Goal: Task Accomplishment & Management: Manage account settings

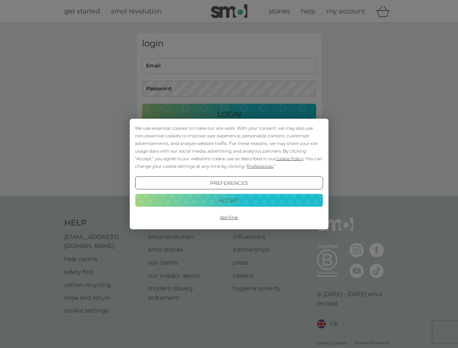
click at [290, 158] on span "Cookie Policy" at bounding box center [289, 158] width 28 height 5
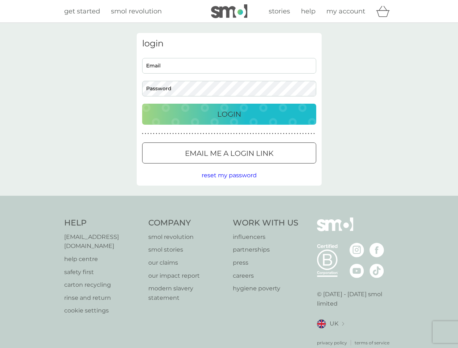
click at [259, 166] on div "login Email Password Login ● ● ● ● ● ● ● ● ● ● ● ● ● ● ● ● ● ● ● ● ● ● ● ● ● ● …" at bounding box center [229, 109] width 185 height 153
click at [229, 183] on div "login Email Password Login ● ● ● ● ● ● ● ● ● ● ● ● ● ● ● ● ● ● ● ● ● ● ● ● ● ● …" at bounding box center [229, 109] width 185 height 153
click at [229, 217] on div "Help [EMAIL_ADDRESS][DOMAIN_NAME] help centre safety first carton recycling rin…" at bounding box center [229, 281] width 330 height 129
click at [229, 200] on div "Help [EMAIL_ADDRESS][DOMAIN_NAME] help centre safety first carton recycling rin…" at bounding box center [229, 282] width 458 height 172
